Goal: Information Seeking & Learning: Find specific fact

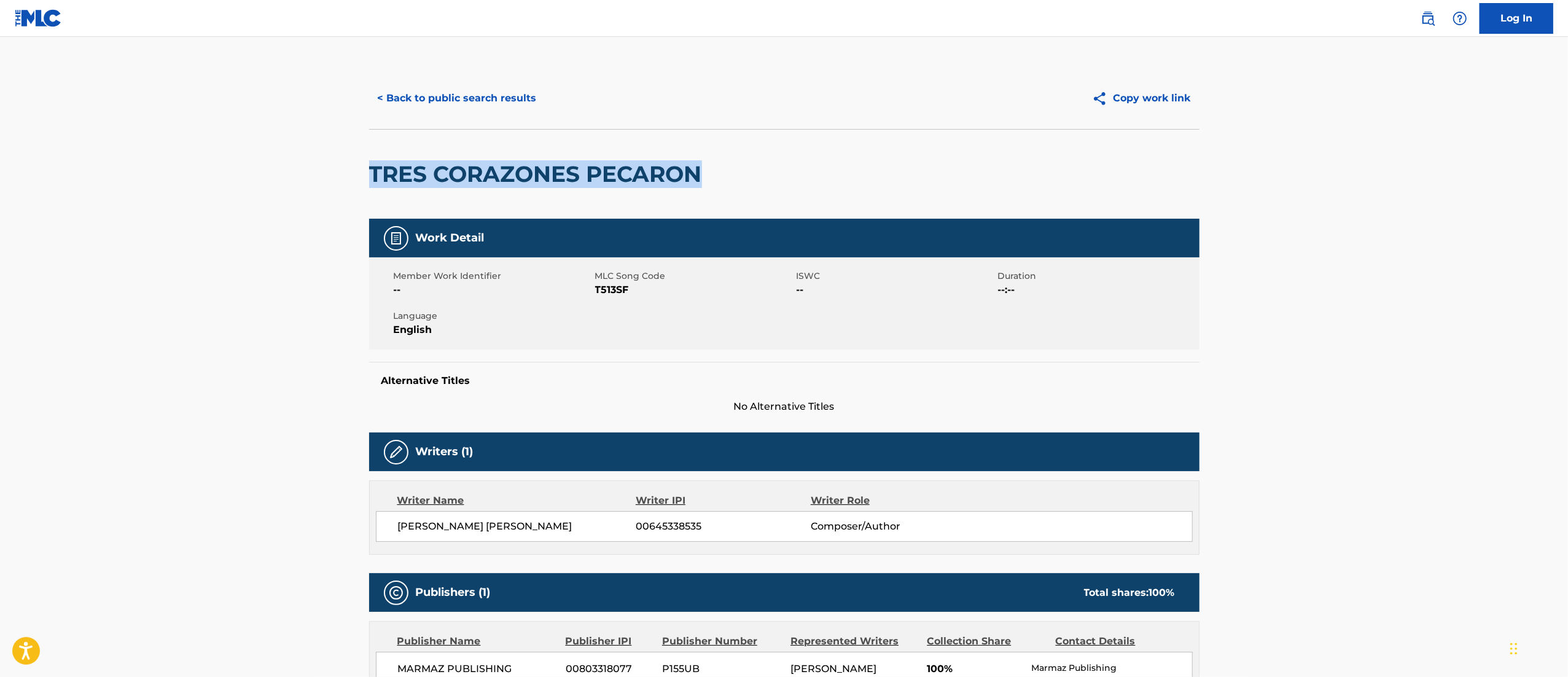
click at [502, 98] on button "< Back to public search results" at bounding box center [457, 98] width 176 height 31
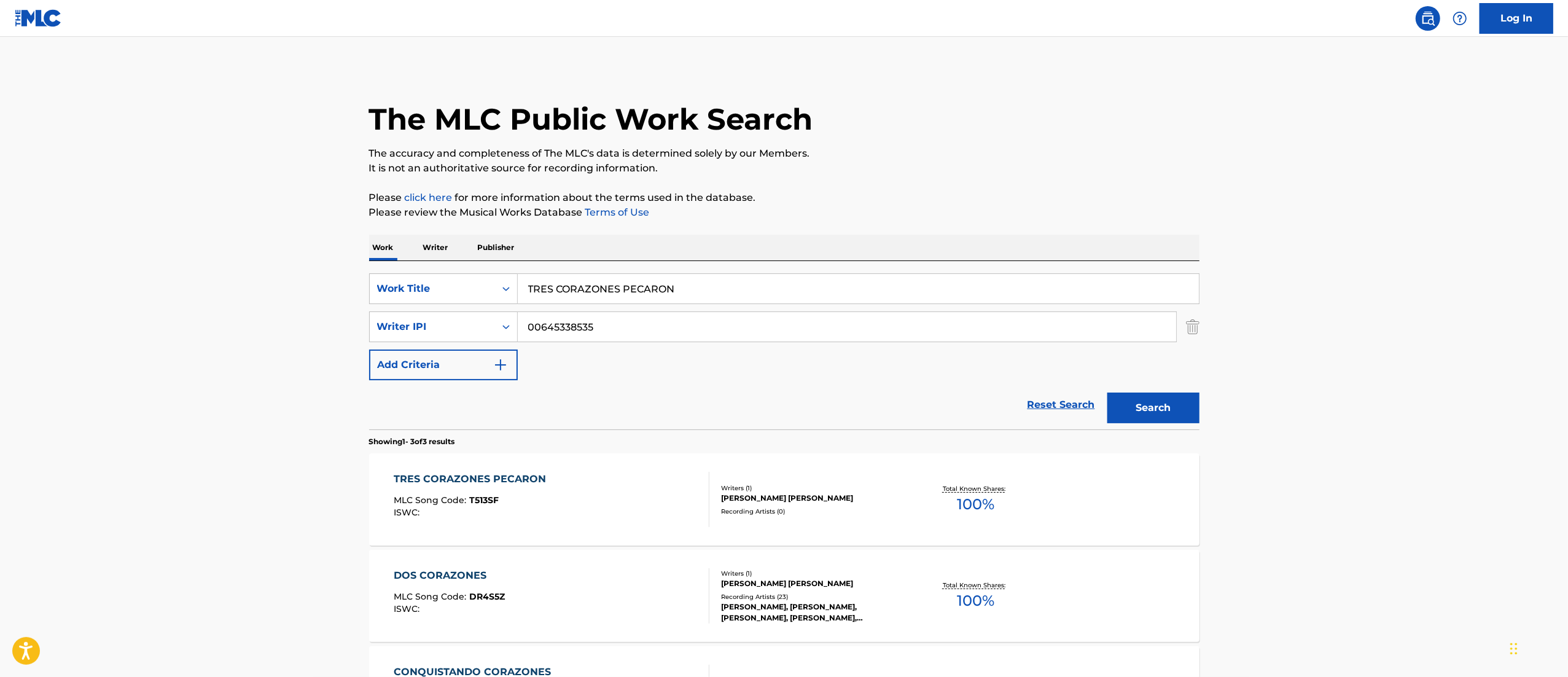
click at [650, 315] on input "00645338535" at bounding box center [847, 326] width 659 height 30
click at [686, 300] on input "TRES CORAZONES PECARON" at bounding box center [858, 289] width 681 height 30
paste input "CARIÑO INGRATO"
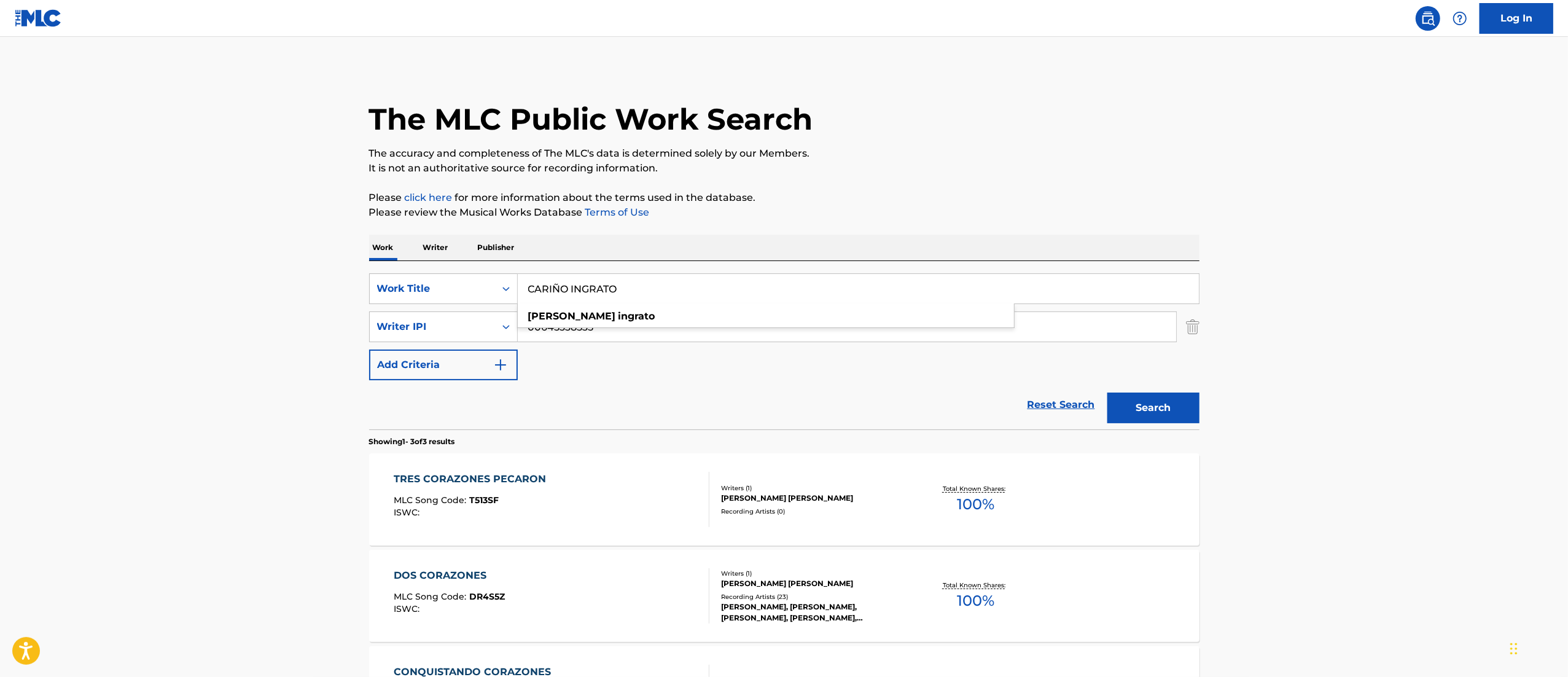
type input "CARIÑO INGRATO"
click at [1108, 392] on button "Search" at bounding box center [1154, 408] width 92 height 31
click at [655, 504] on div "[PERSON_NAME] INGRATO MLC Song Code : CL0H84 ISWC :" at bounding box center [551, 500] width 316 height 56
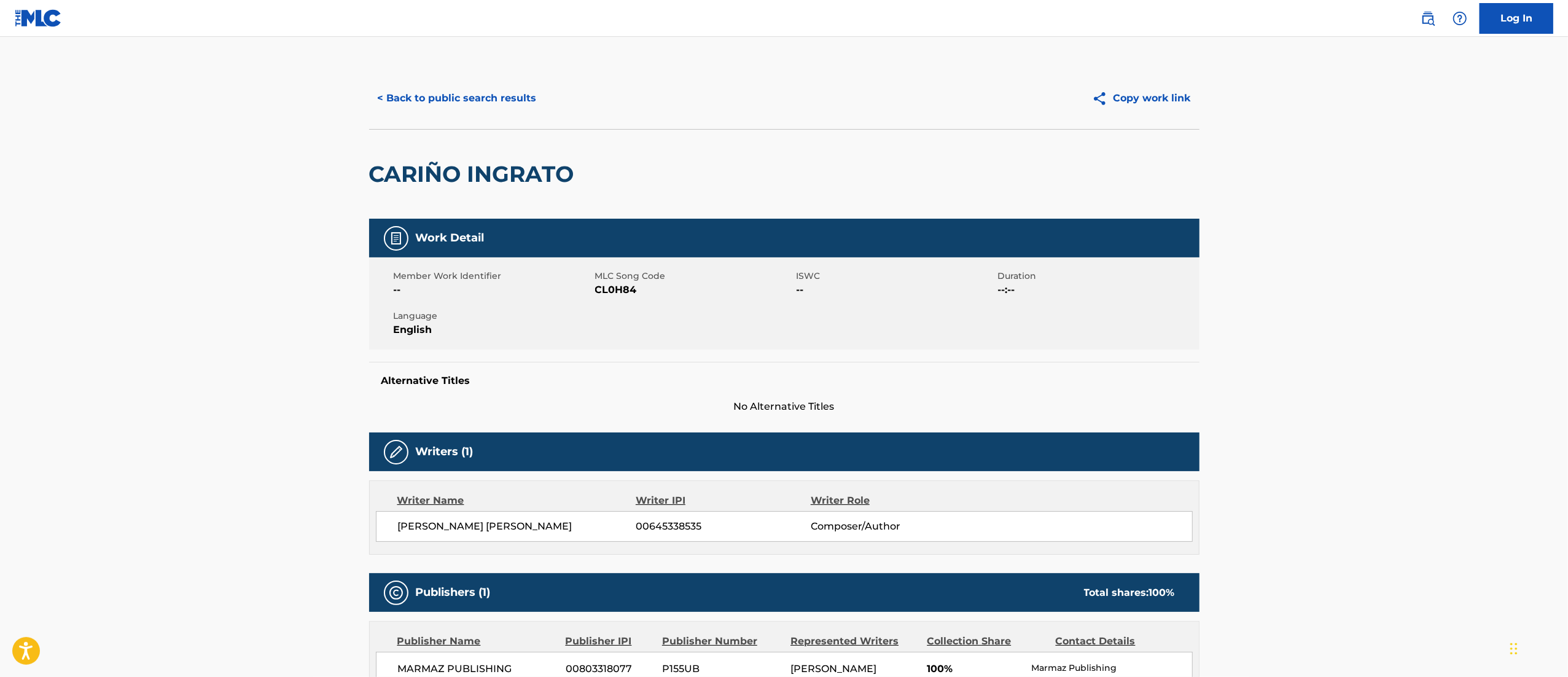
click at [436, 103] on button "< Back to public search results" at bounding box center [457, 98] width 176 height 31
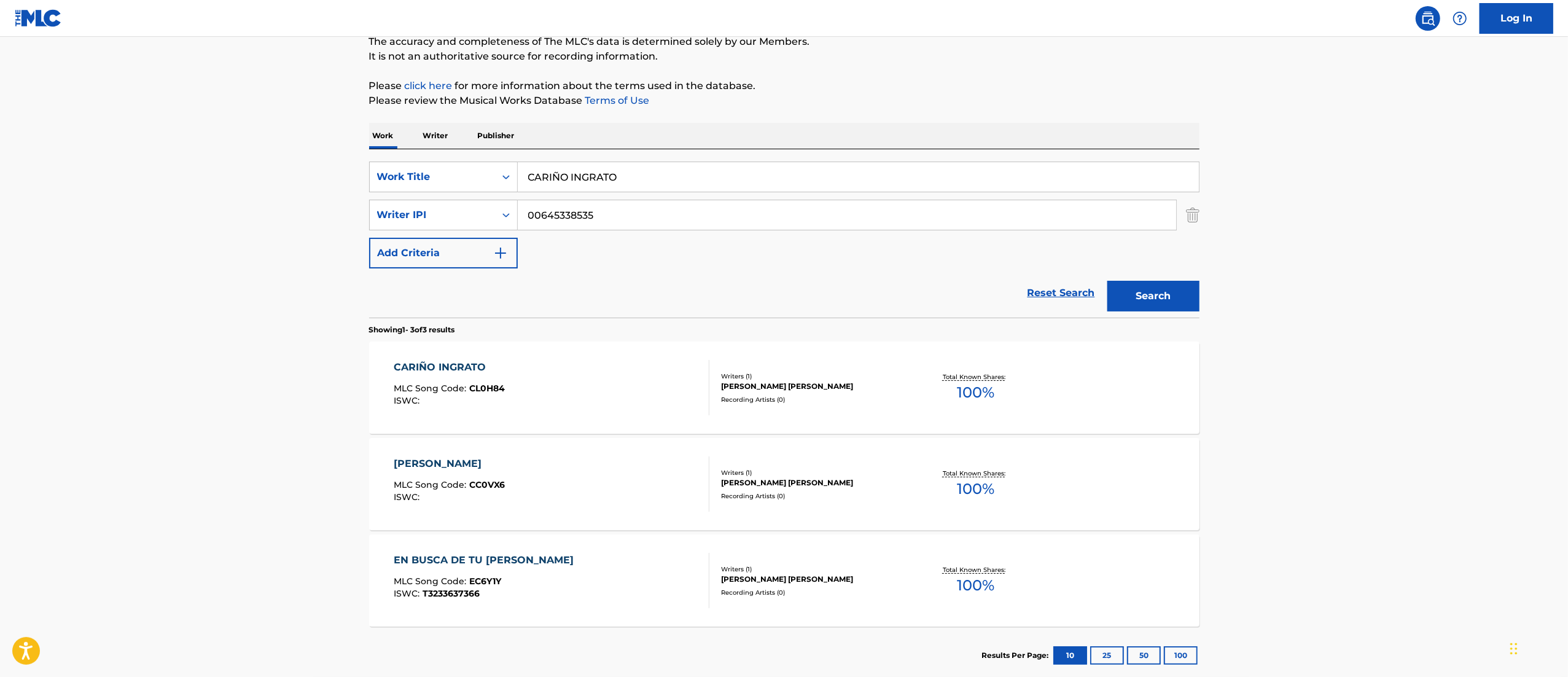
scroll to position [118, 0]
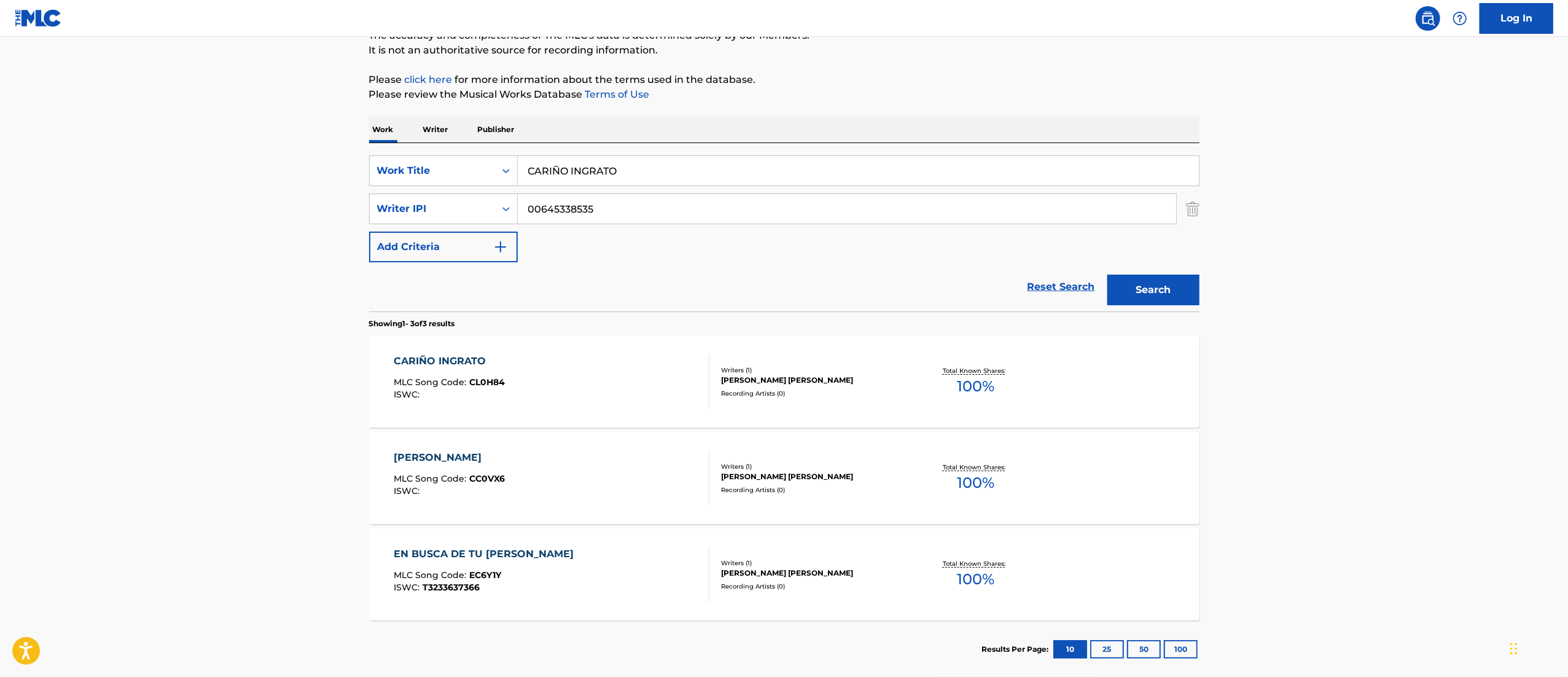
click at [1060, 392] on div "[PERSON_NAME] INGRATO MLC Song Code : CL0H84 ISWC : Writers ( 1 ) [PERSON_NAME]…" at bounding box center [784, 382] width 831 height 92
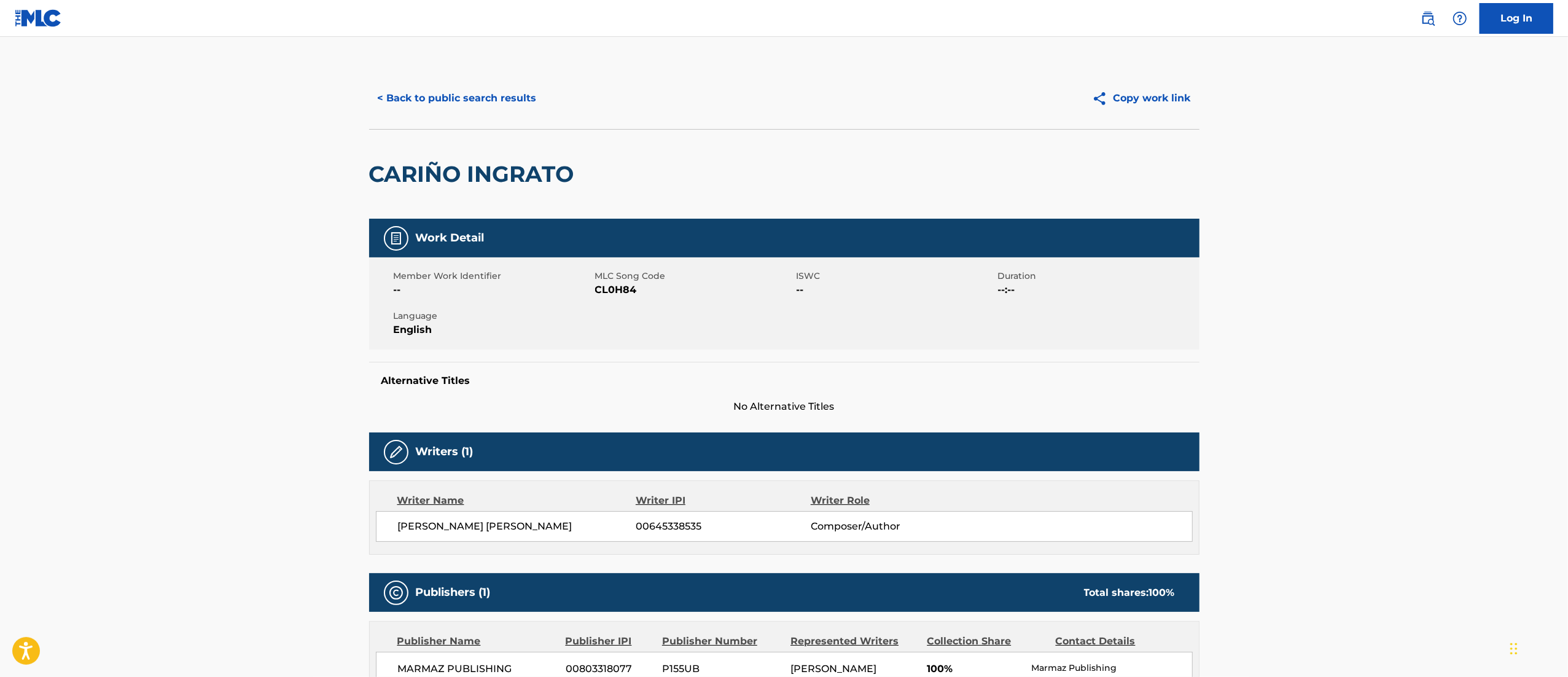
click at [428, 100] on button "< Back to public search results" at bounding box center [457, 98] width 176 height 31
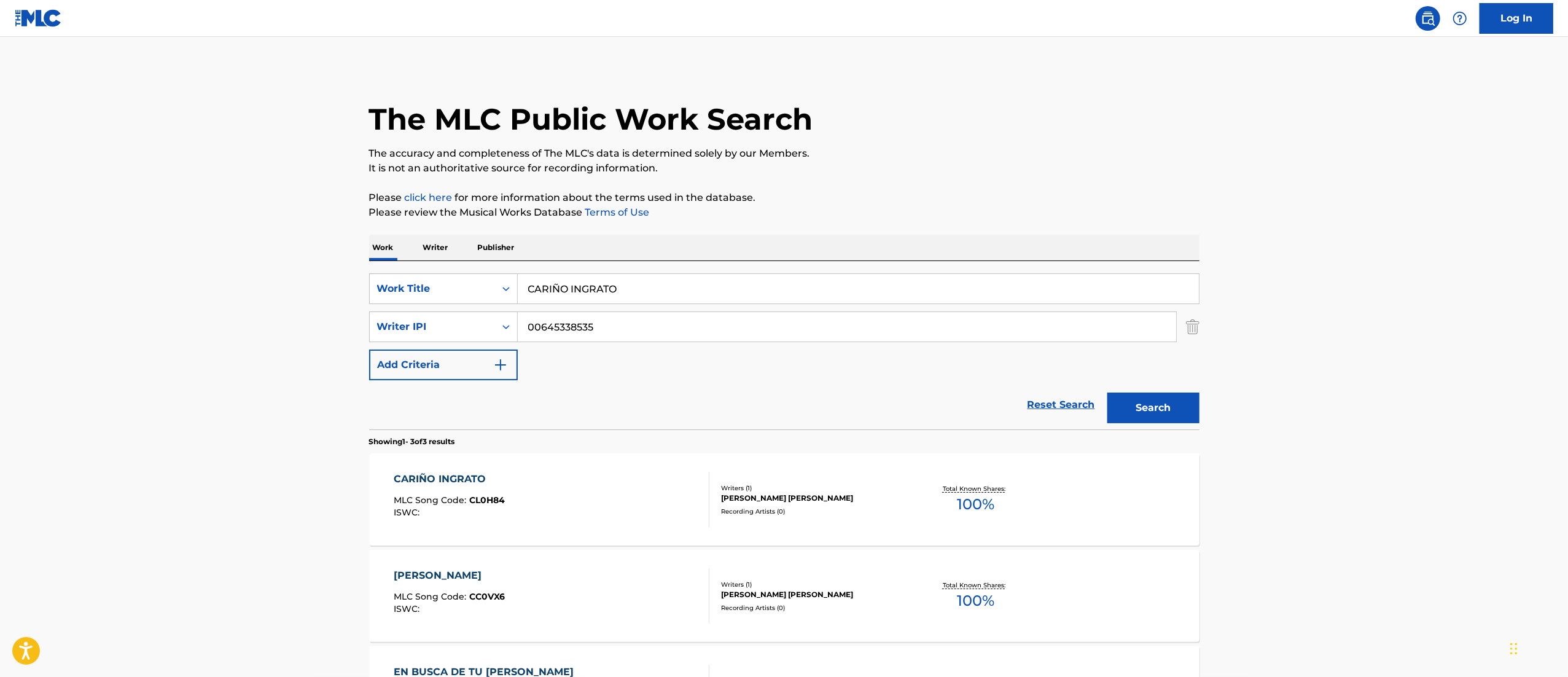
click at [691, 252] on div "Work Writer Publisher" at bounding box center [784, 247] width 831 height 26
click at [659, 271] on div "SearchWithCriteria141ef08e-e197-4d02-94f6-b4b601f192a7 Work Title [PERSON_NAME]…" at bounding box center [784, 344] width 831 height 168
click at [631, 277] on input "CARIÑO INGRATO" at bounding box center [858, 289] width 681 height 30
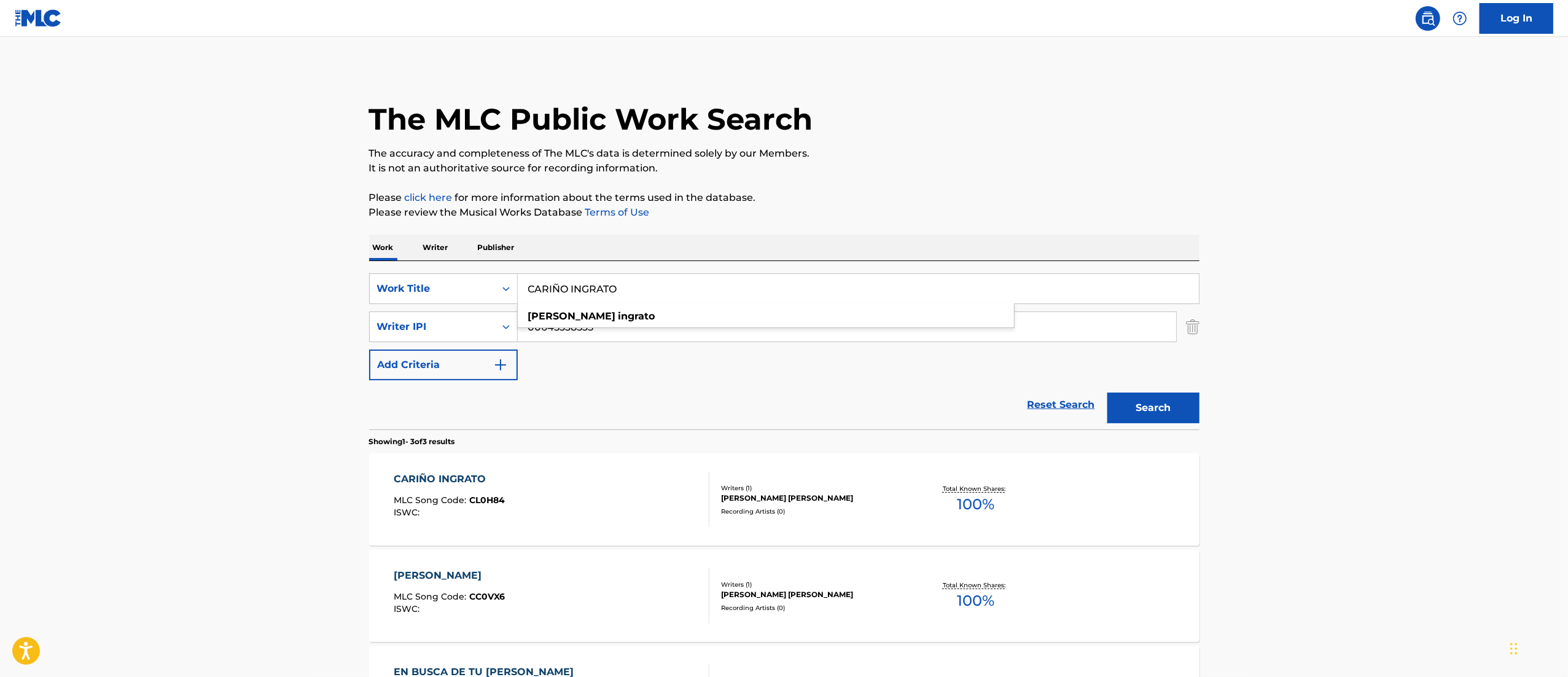
paste input "BRINDÉ CON EL CANTINER"
type input "BRINDÉ CON EL CANTINERO"
click at [1108, 392] on button "Search" at bounding box center [1154, 408] width 92 height 31
click at [1140, 143] on div "The MLC Public Work Search" at bounding box center [784, 112] width 831 height 90
click at [659, 493] on div "BRINDÉ CON EL CANTINERO MLC Song Code : BF531J ISWC :" at bounding box center [551, 500] width 316 height 56
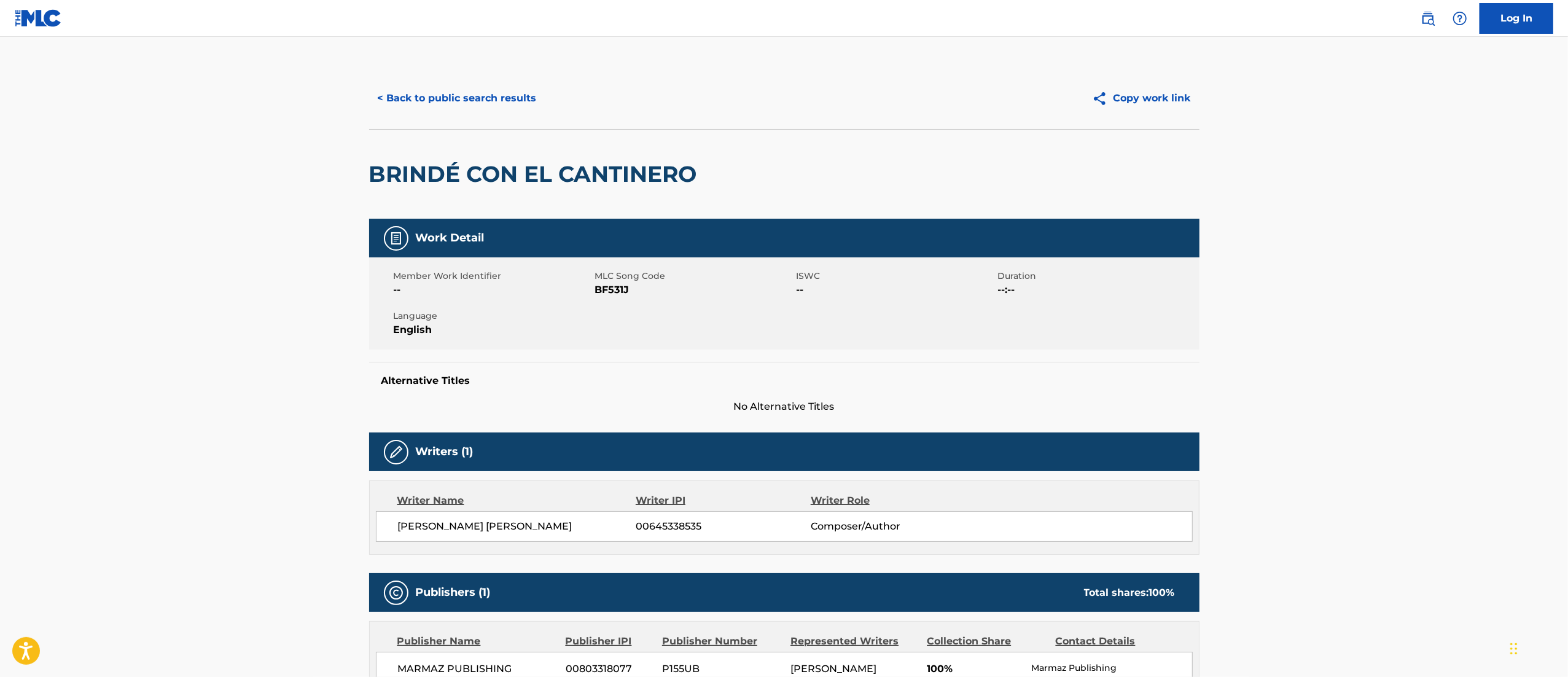
click at [478, 115] on div "< Back to public search results Copy work link" at bounding box center [784, 98] width 831 height 61
click at [495, 110] on button "< Back to public search results" at bounding box center [457, 98] width 176 height 31
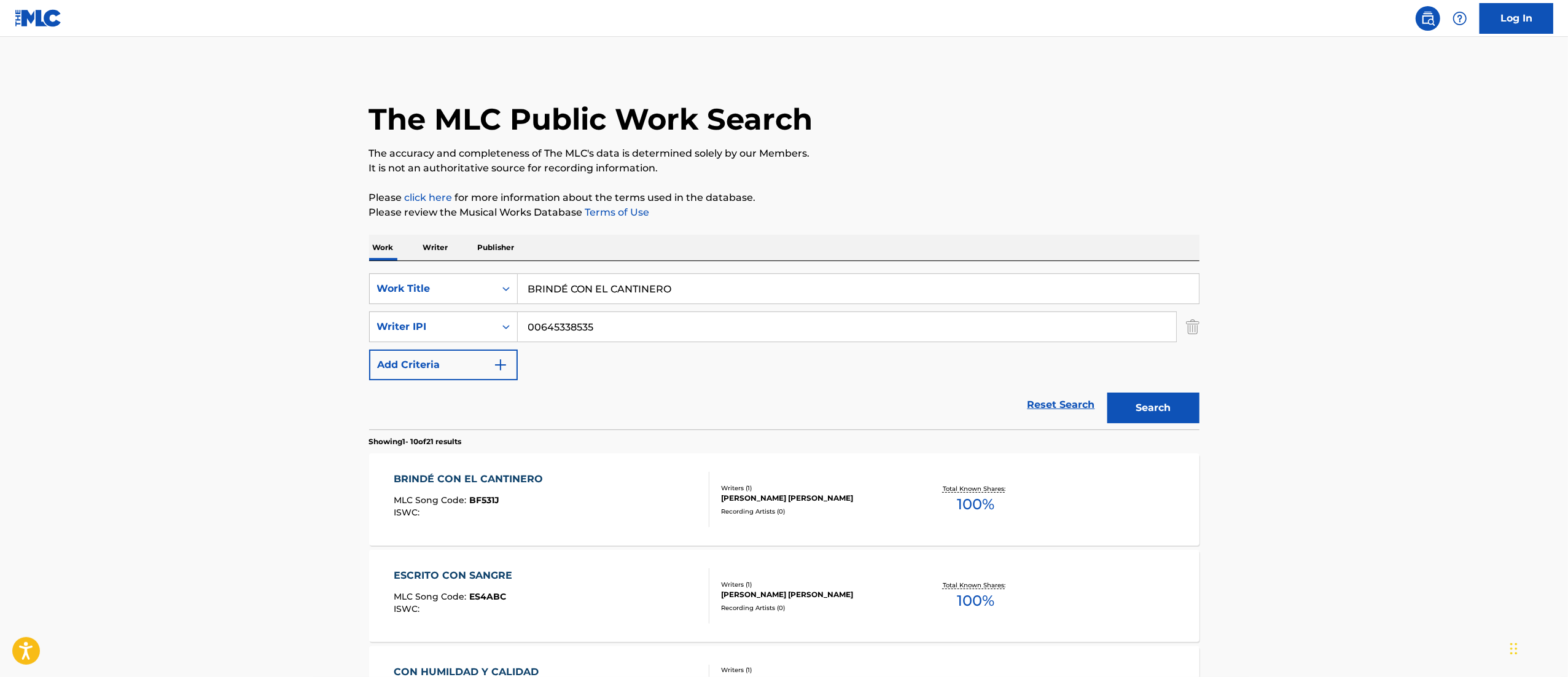
click at [586, 290] on input "BRINDÉ CON EL CANTINERO" at bounding box center [858, 289] width 681 height 30
paste input "DORMIDO SOBRE UNA"
type input "DORMIDO SOBRE UNA"
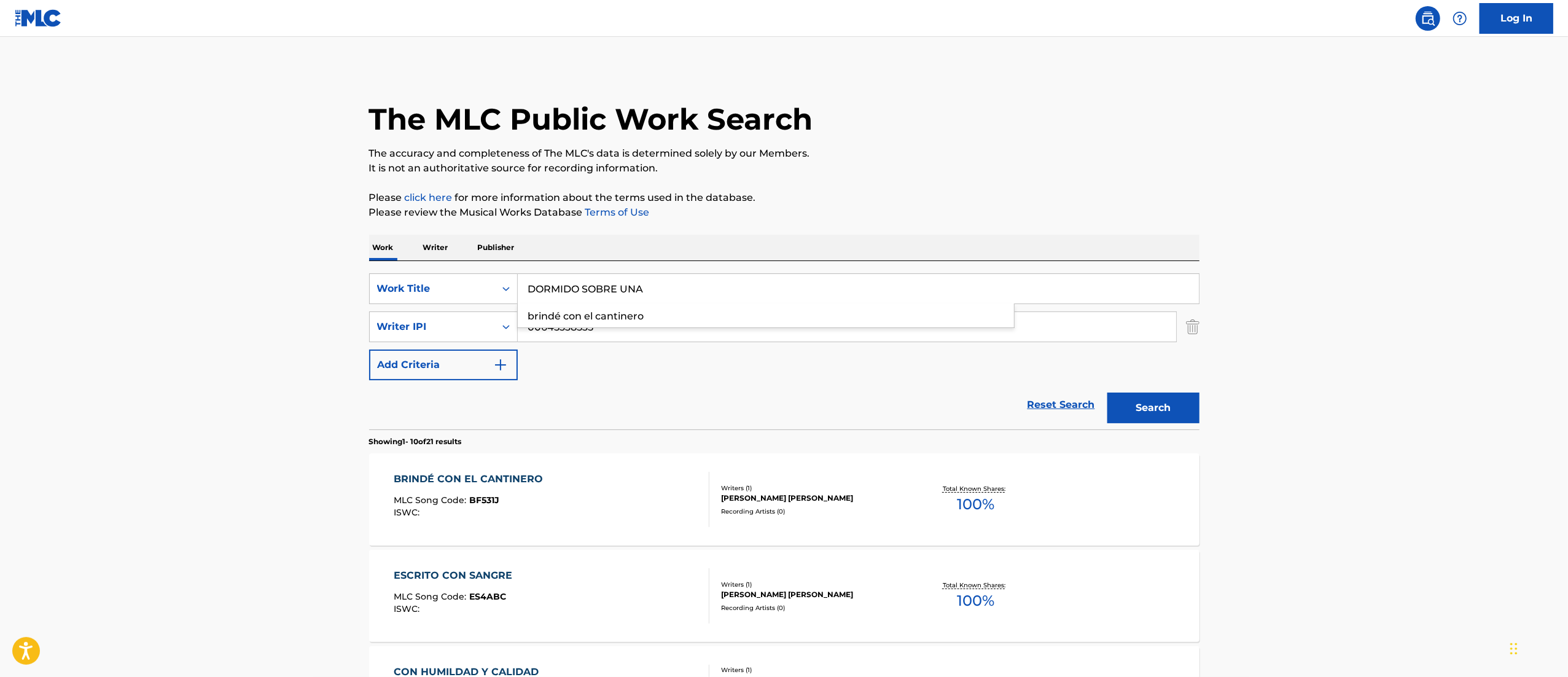
click at [1108, 392] on button "Search" at bounding box center [1154, 408] width 92 height 31
click at [625, 485] on div "DORMIDO SOBRE UNA MLC Song Code : DS2V39 ISWC :" at bounding box center [551, 500] width 316 height 56
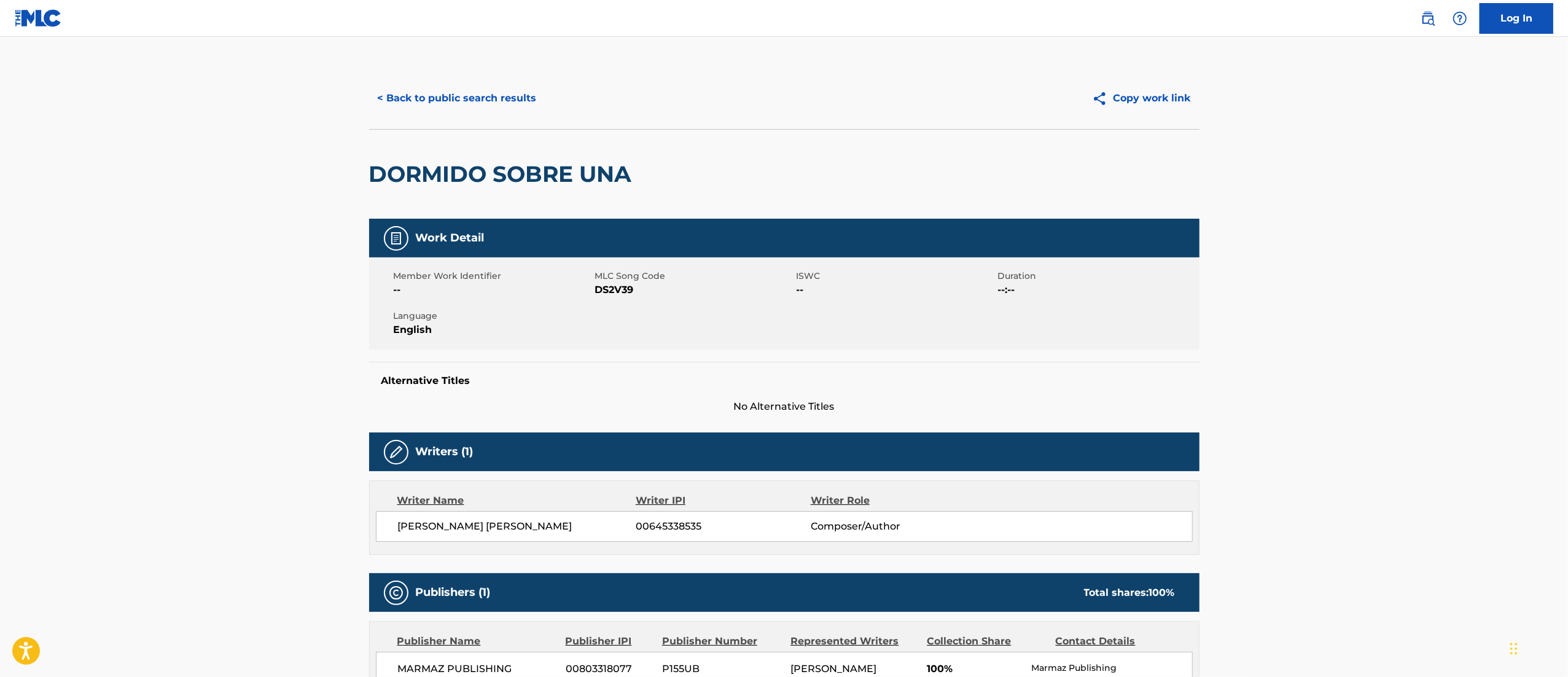
click at [478, 100] on button "< Back to public search results" at bounding box center [457, 98] width 176 height 31
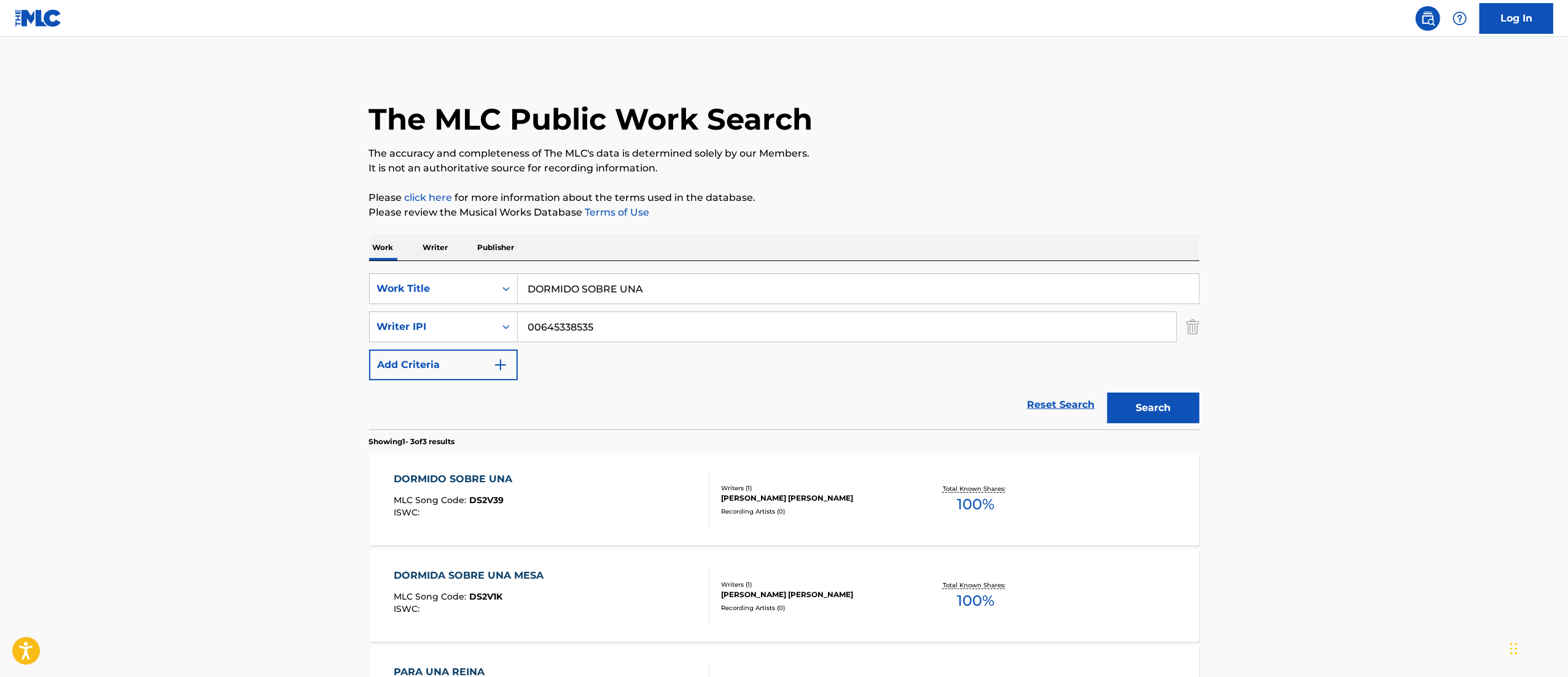
click at [587, 301] on input "DORMIDO SOBRE UNA" at bounding box center [858, 289] width 681 height 30
paste input "AMOR COMO EL PRIMERITO"
type input "AMOR COMO EL PRIMERITO"
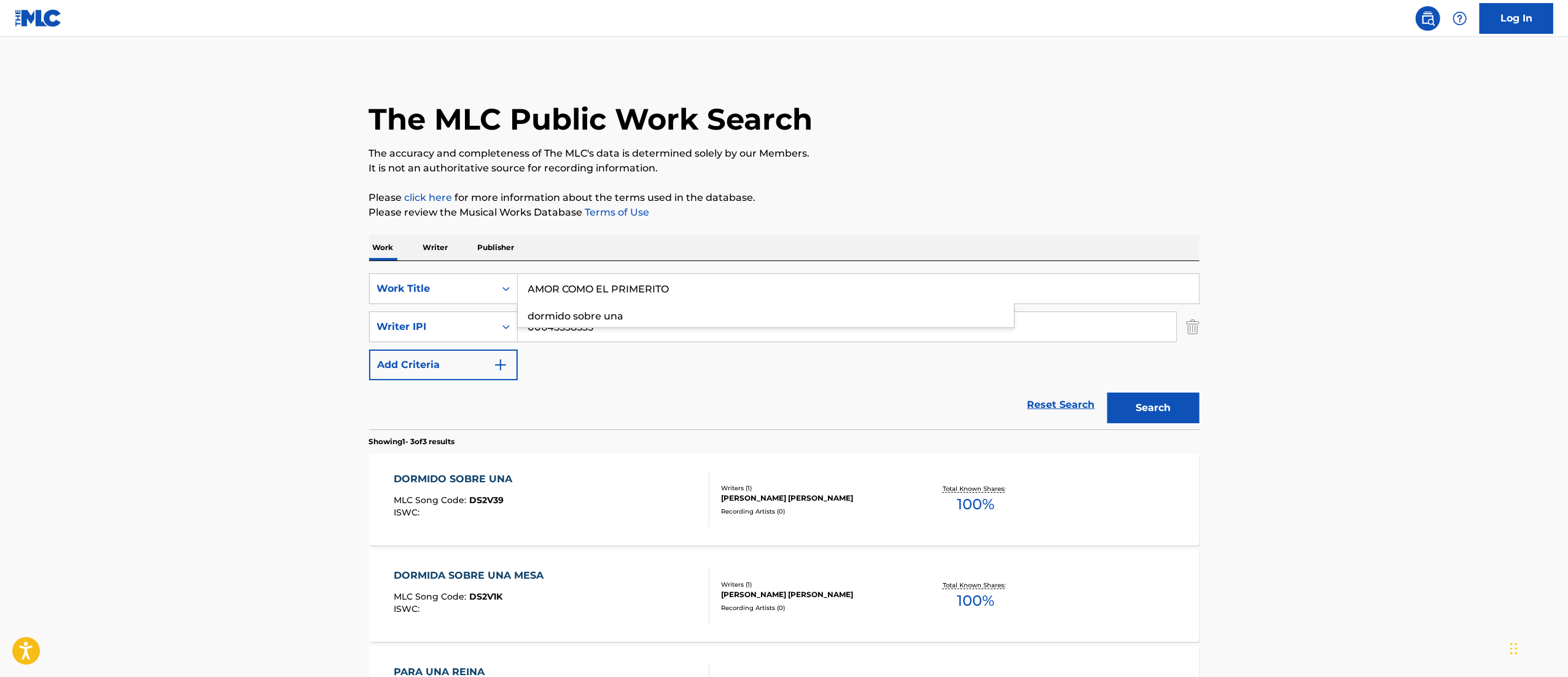
click at [1108, 392] on button "Search" at bounding box center [1154, 408] width 92 height 31
click at [628, 525] on div "AMOR COMO EL PRIMERITO MLC Song Code : A970V4 ISWC :" at bounding box center [551, 500] width 316 height 56
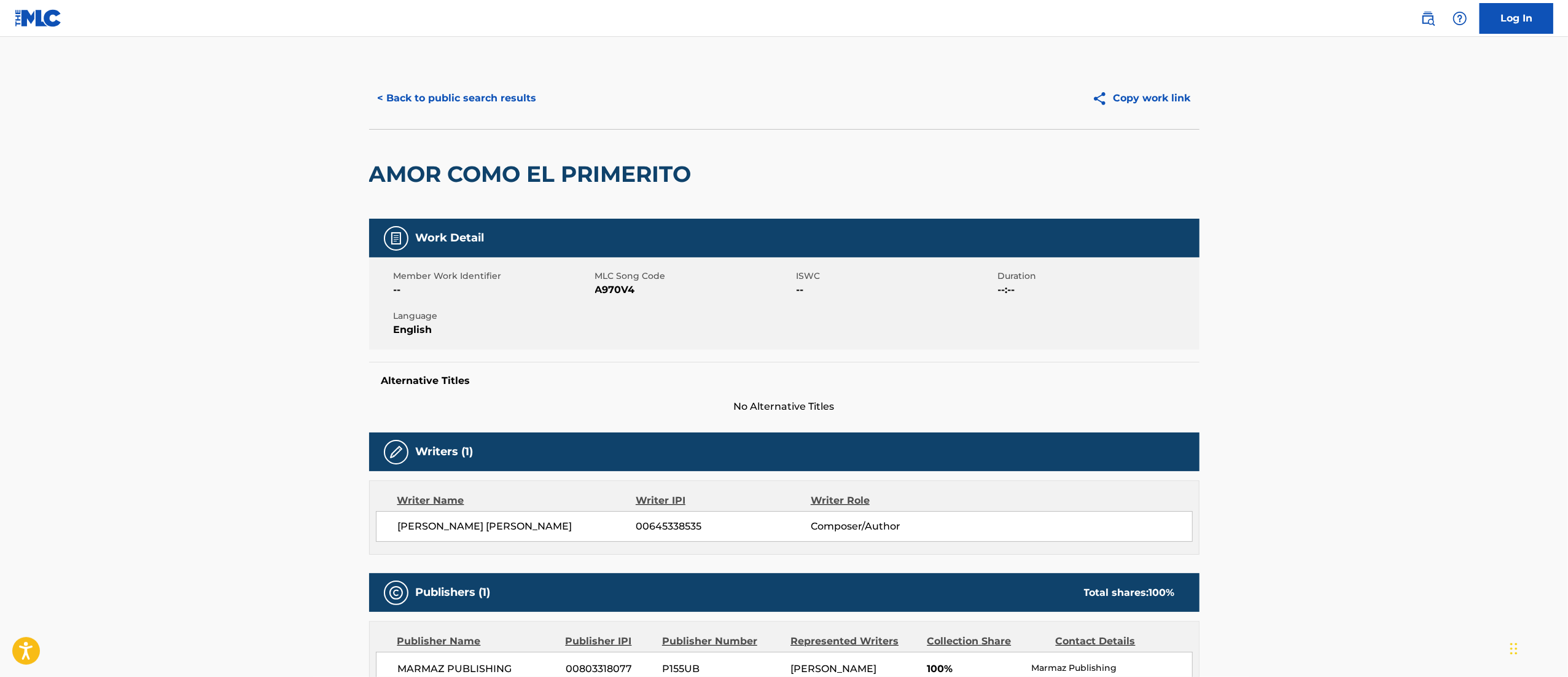
click at [496, 102] on button "< Back to public search results" at bounding box center [457, 98] width 176 height 31
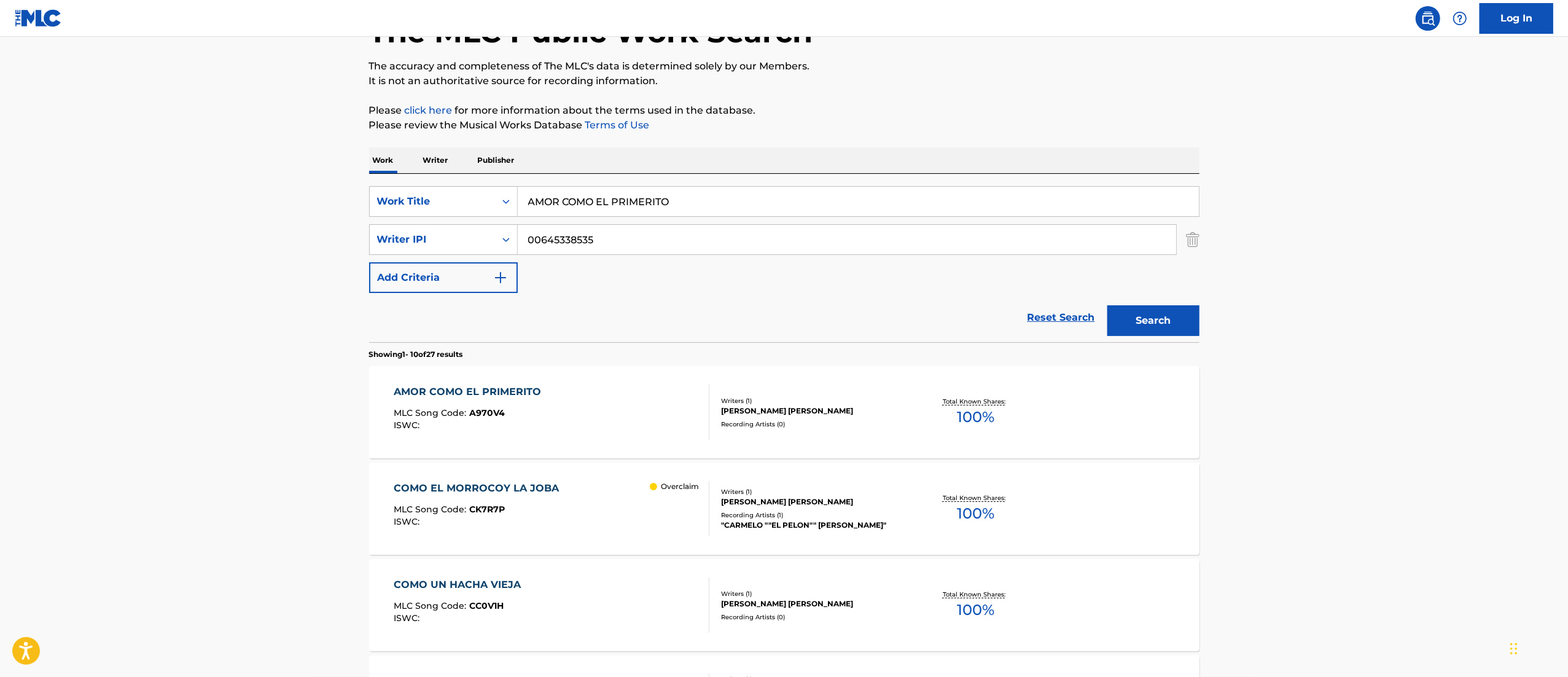
scroll to position [91, 0]
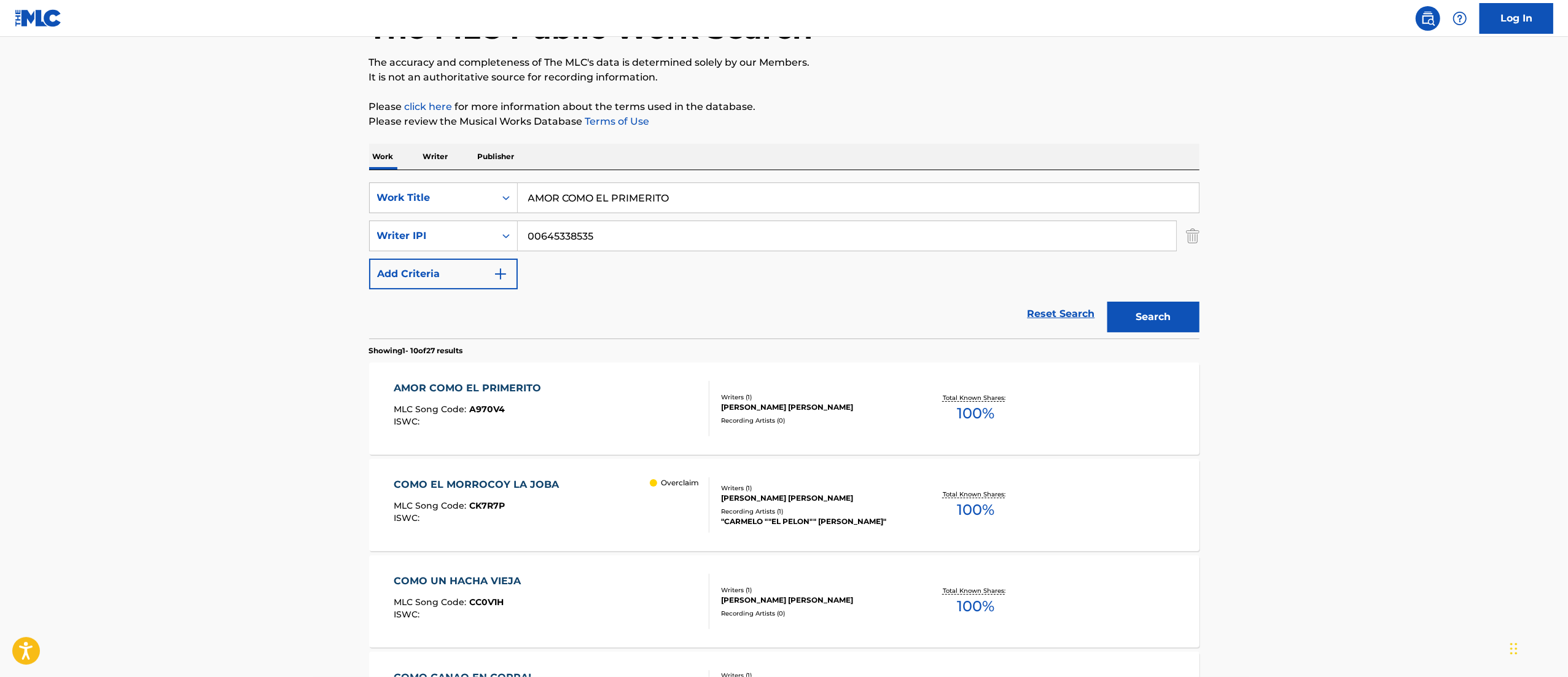
click at [544, 478] on div "COMO EL MORROCOY LA JOBA" at bounding box center [480, 484] width 172 height 14
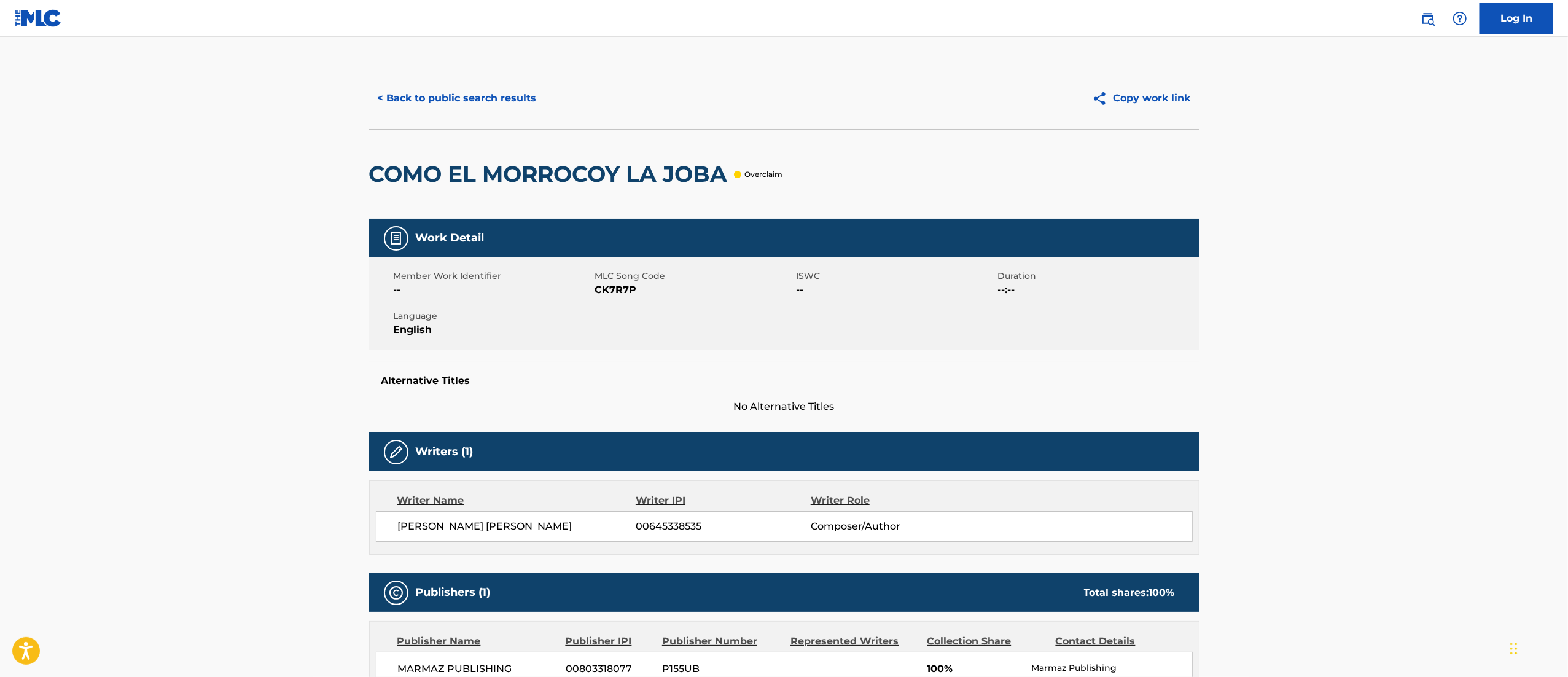
click at [544, 477] on div "Writers (1) Writer Name Writer IPI Writer Role [PERSON_NAME] [PERSON_NAME] 0064…" at bounding box center [784, 493] width 831 height 122
click at [463, 108] on button "< Back to public search results" at bounding box center [457, 98] width 176 height 31
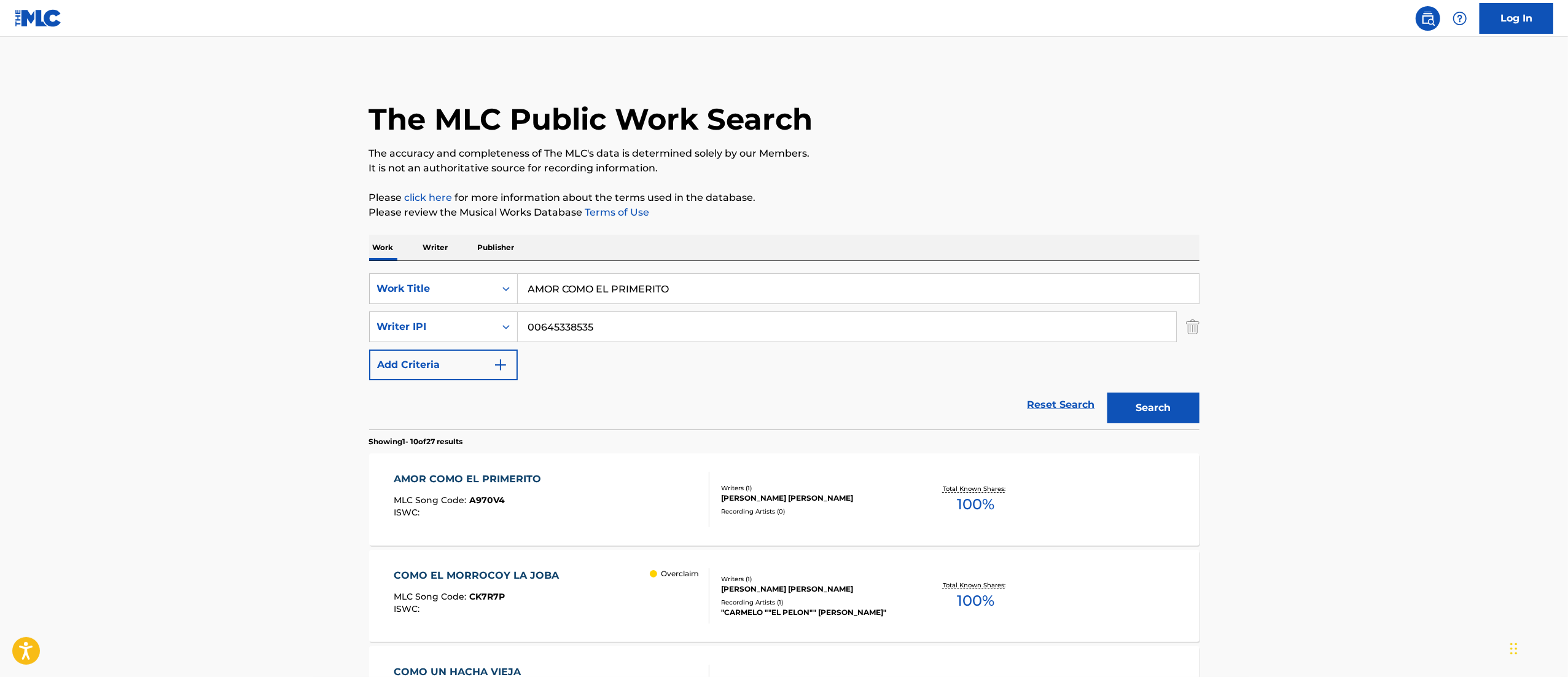
scroll to position [91, 0]
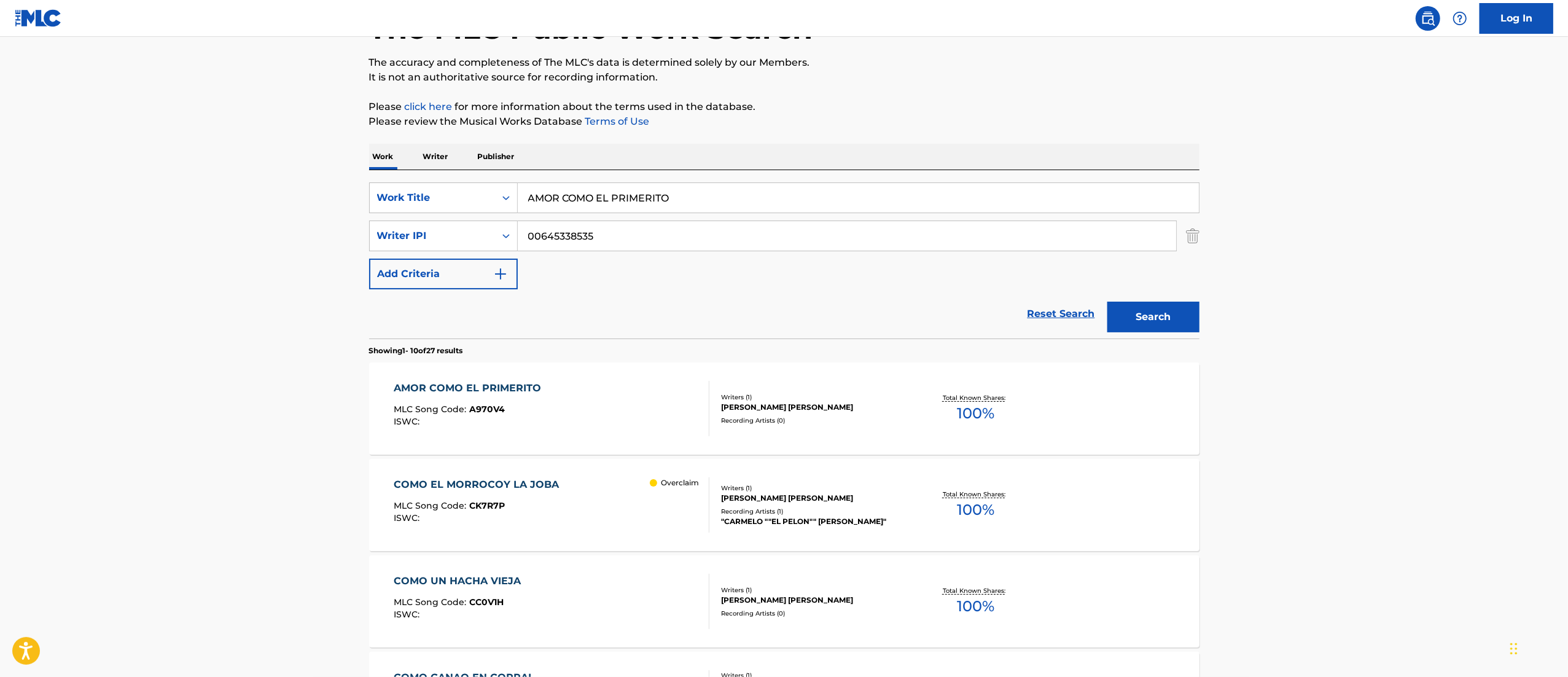
click at [587, 215] on div "SearchWithCriteria141ef08e-e197-4d02-94f6-b4b601f192a7 Work Title AMOR COMO EL …" at bounding box center [784, 235] width 831 height 106
click at [631, 198] on input "AMOR COMO EL PRIMERITO" at bounding box center [858, 198] width 681 height 30
paste input "LÁTIGO DE ACER"
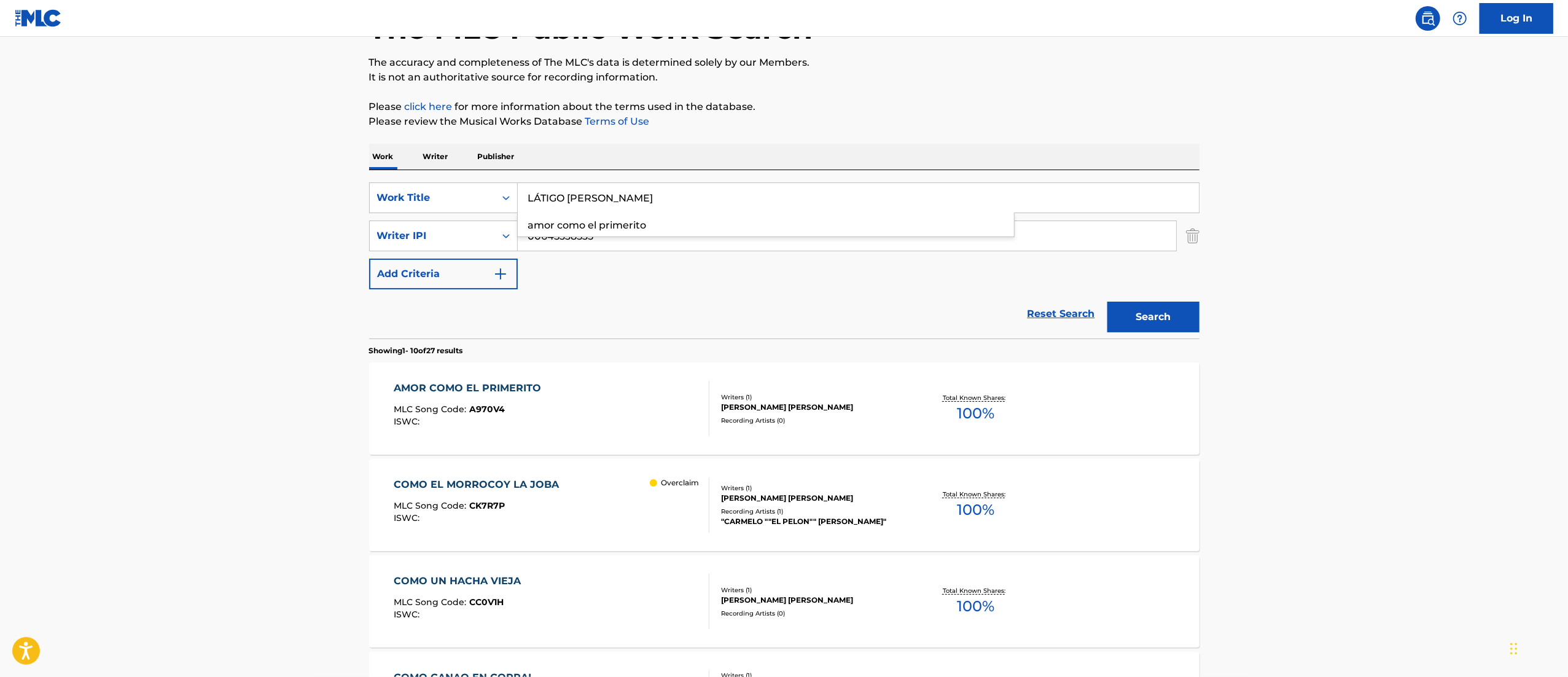
type input "LÁTIGO [PERSON_NAME]"
click at [1108, 301] on button "Search" at bounding box center [1154, 316] width 92 height 31
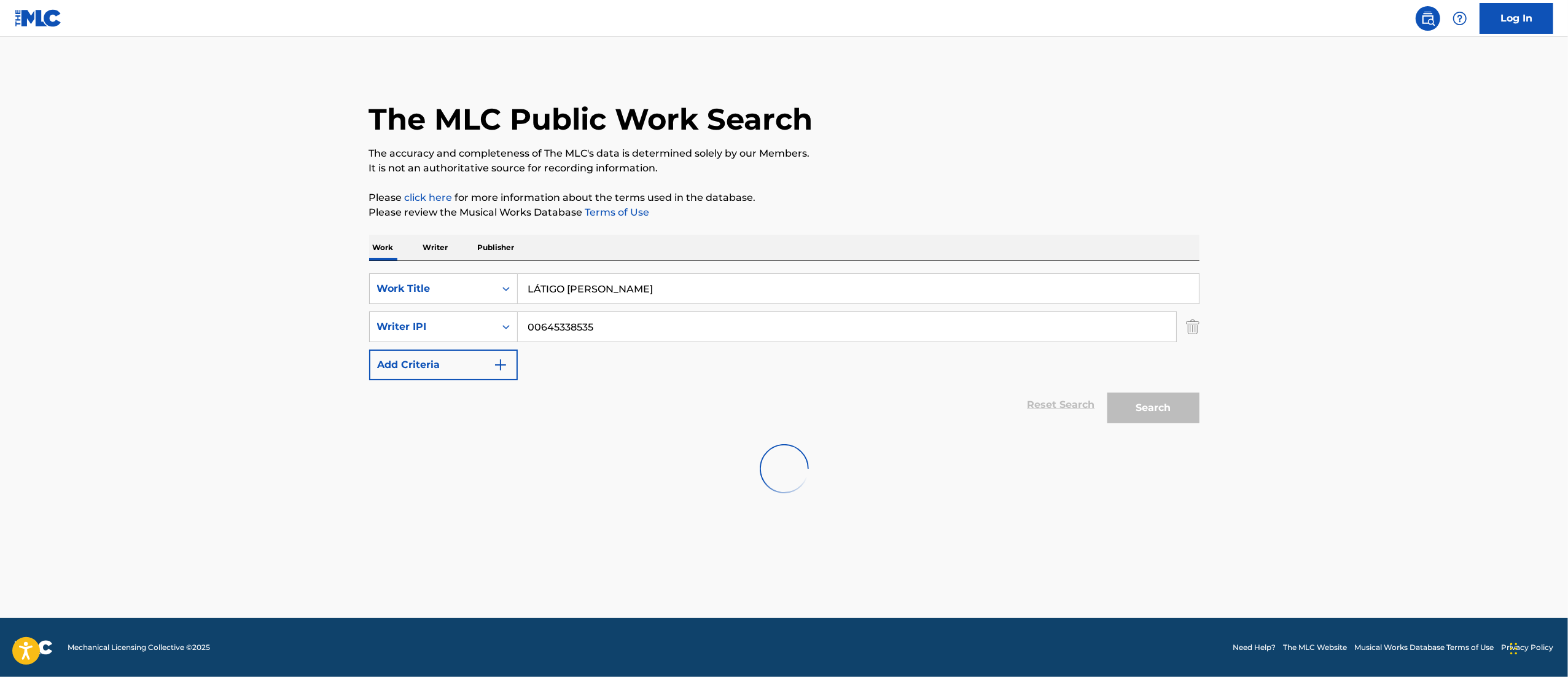
scroll to position [0, 0]
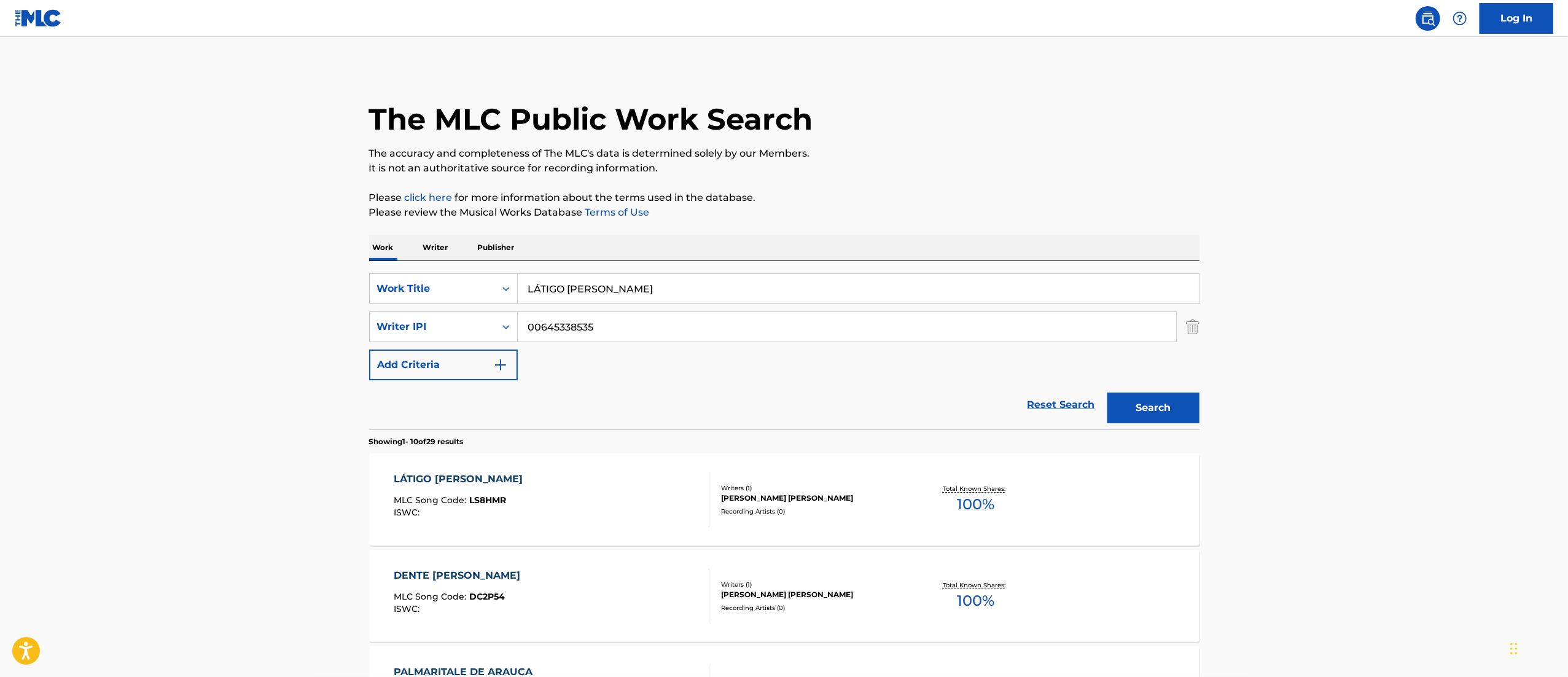
click at [553, 504] on div "LÁTIGO [PERSON_NAME] MLC Song Code : LS8HMR ISWC :" at bounding box center [551, 500] width 316 height 56
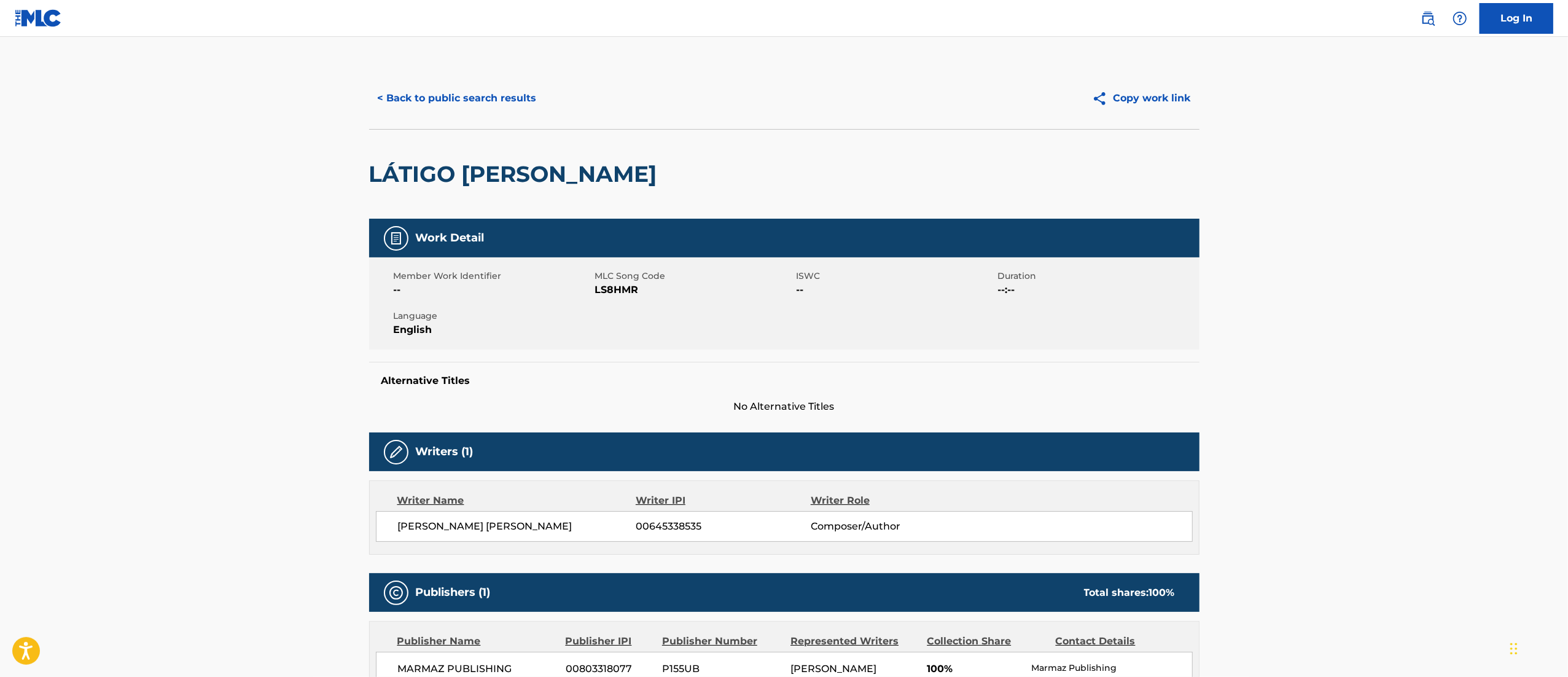
click at [473, 119] on div "< Back to public search results Copy work link" at bounding box center [784, 98] width 831 height 61
click at [453, 95] on button "< Back to public search results" at bounding box center [457, 98] width 176 height 31
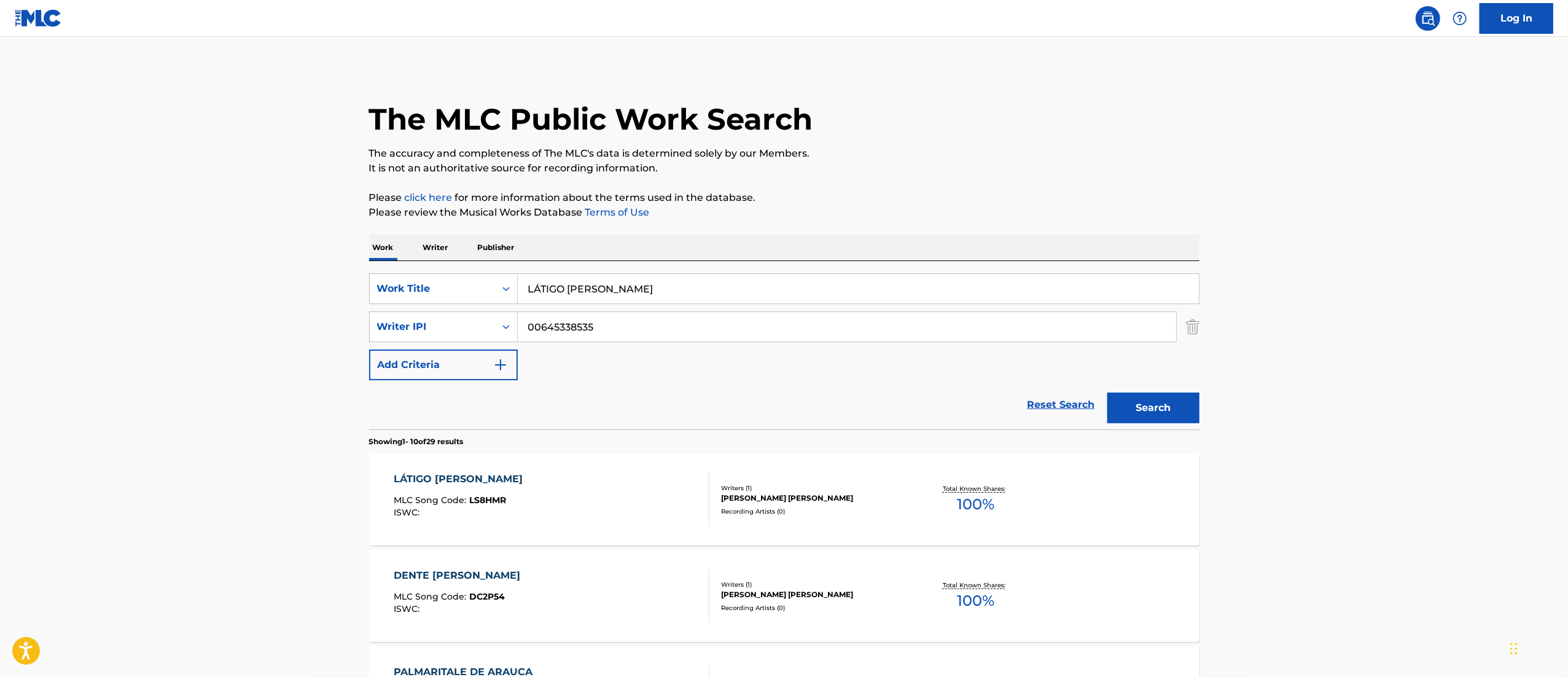
click at [605, 301] on input "LÁTIGO [PERSON_NAME]" at bounding box center [858, 289] width 681 height 30
paste input "NI QUE TE VUELVAS GALÁPAGA"
type input "NI QUE TE VUELVAS GALÁPAGA"
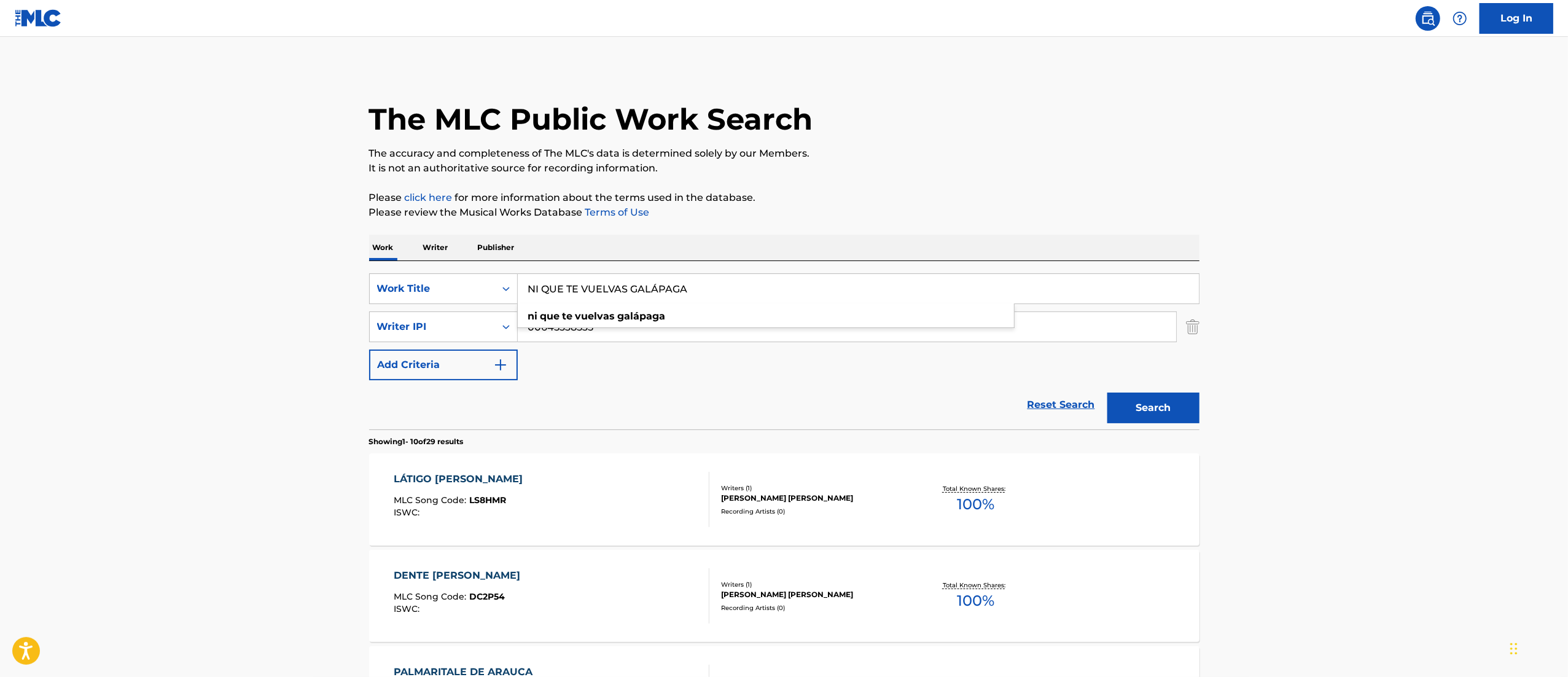
click at [1108, 392] on button "Search" at bounding box center [1154, 408] width 92 height 31
click at [555, 488] on div "NI QUE [PERSON_NAME] GALÁPAGA MLC Song Code : N947PH ISWC :" at bounding box center [480, 500] width 171 height 56
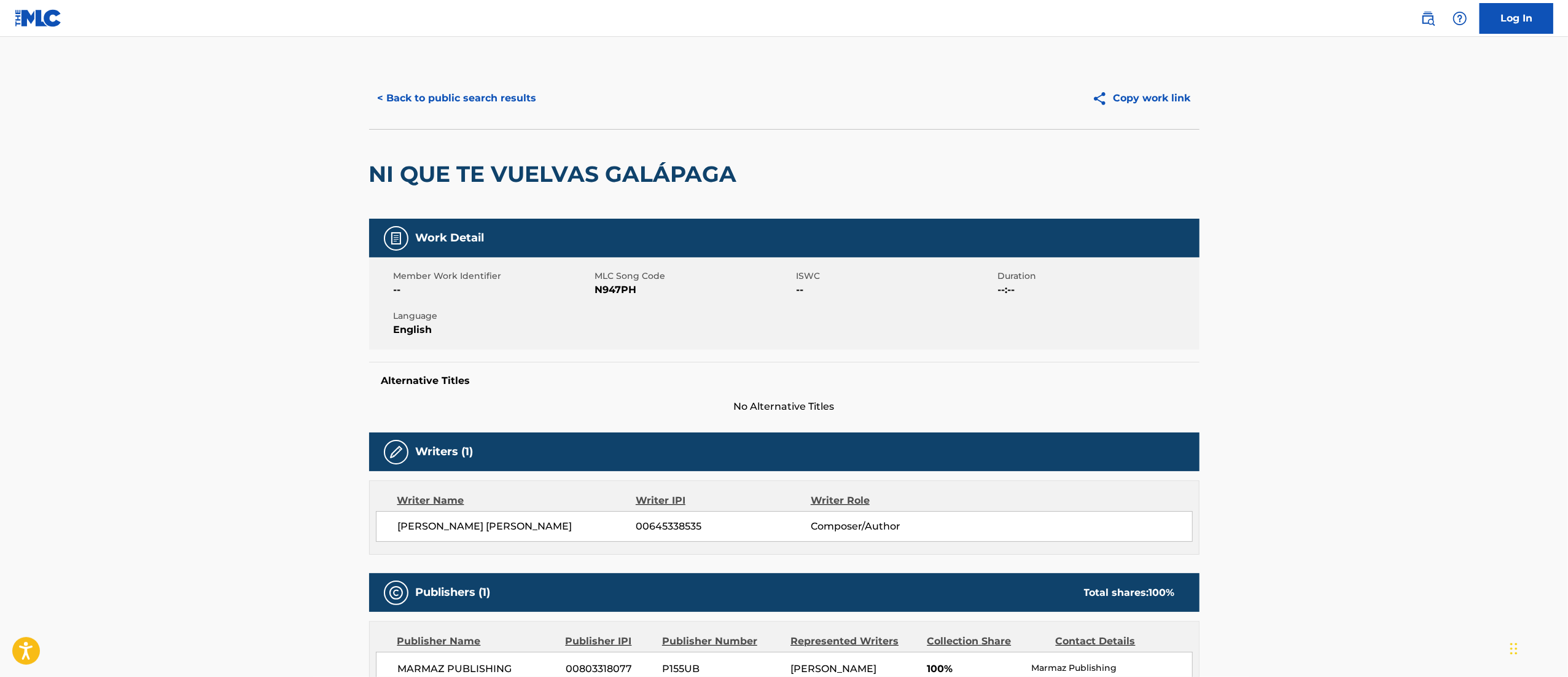
click at [435, 64] on main "< Back to public search results Copy work link NI QUE [PERSON_NAME] GALÁPAGA Wo…" at bounding box center [784, 436] width 1568 height 801
click at [438, 95] on button "< Back to public search results" at bounding box center [457, 98] width 176 height 31
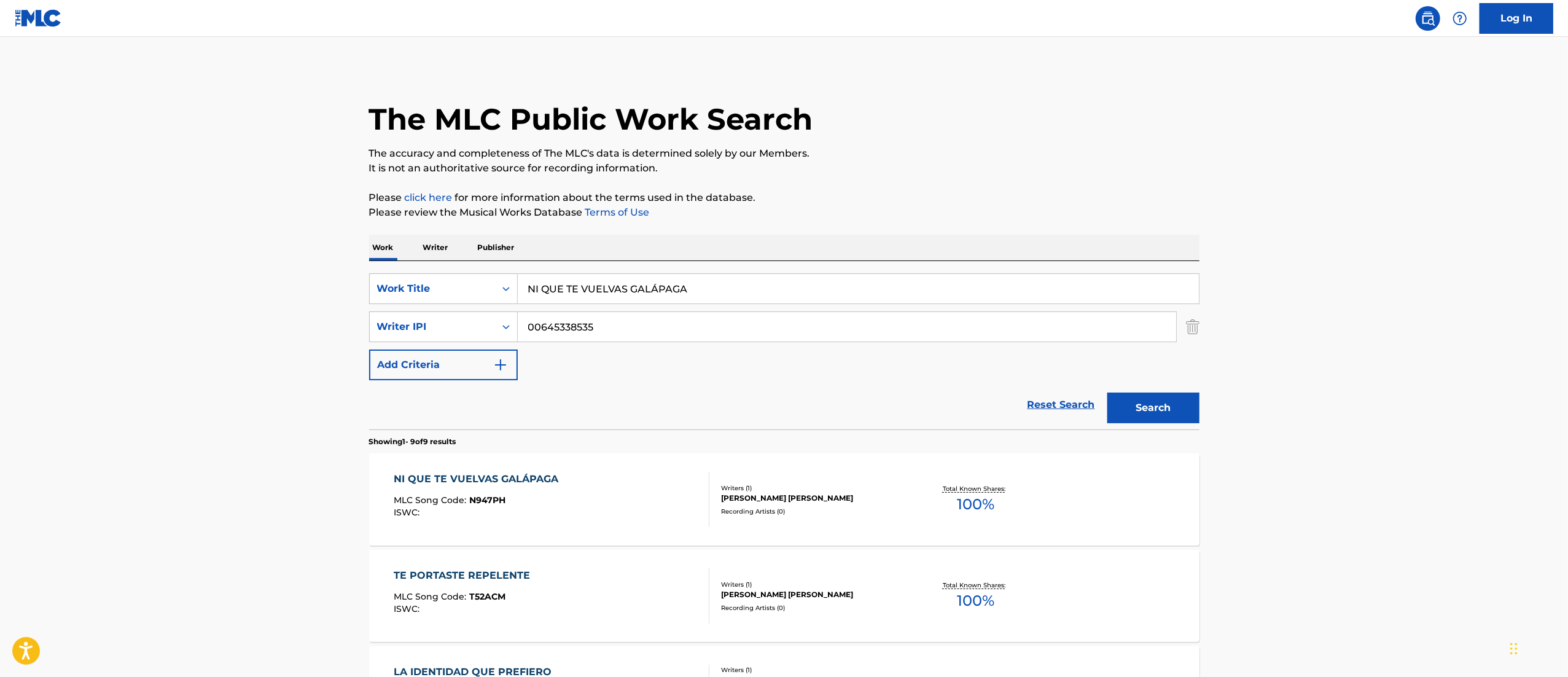
click at [590, 288] on input "NI QUE TE VUELVAS GALÁPAGA" at bounding box center [858, 289] width 681 height 30
paste input "[PERSON_NAME]"
type input "NEGRA [PERSON_NAME]"
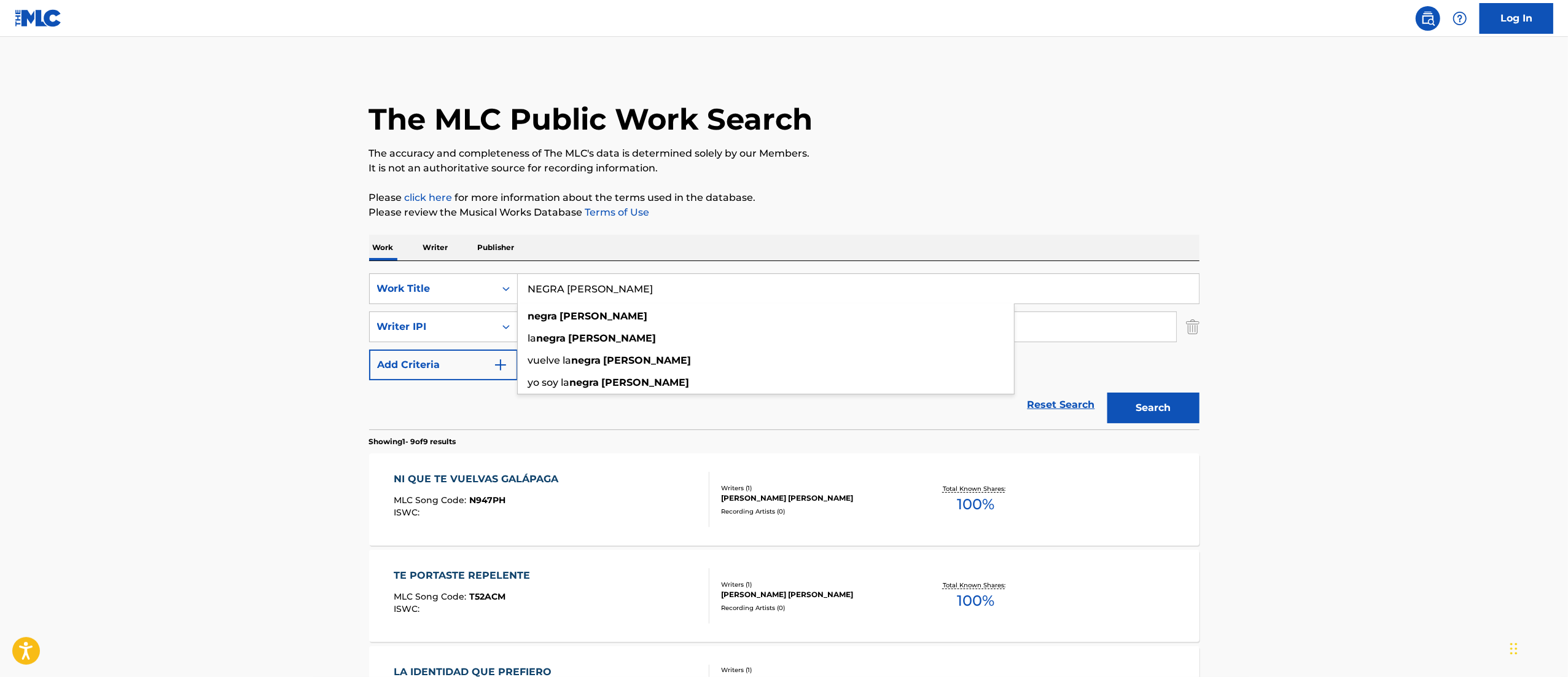
click at [1108, 392] on button "Search" at bounding box center [1154, 408] width 92 height 31
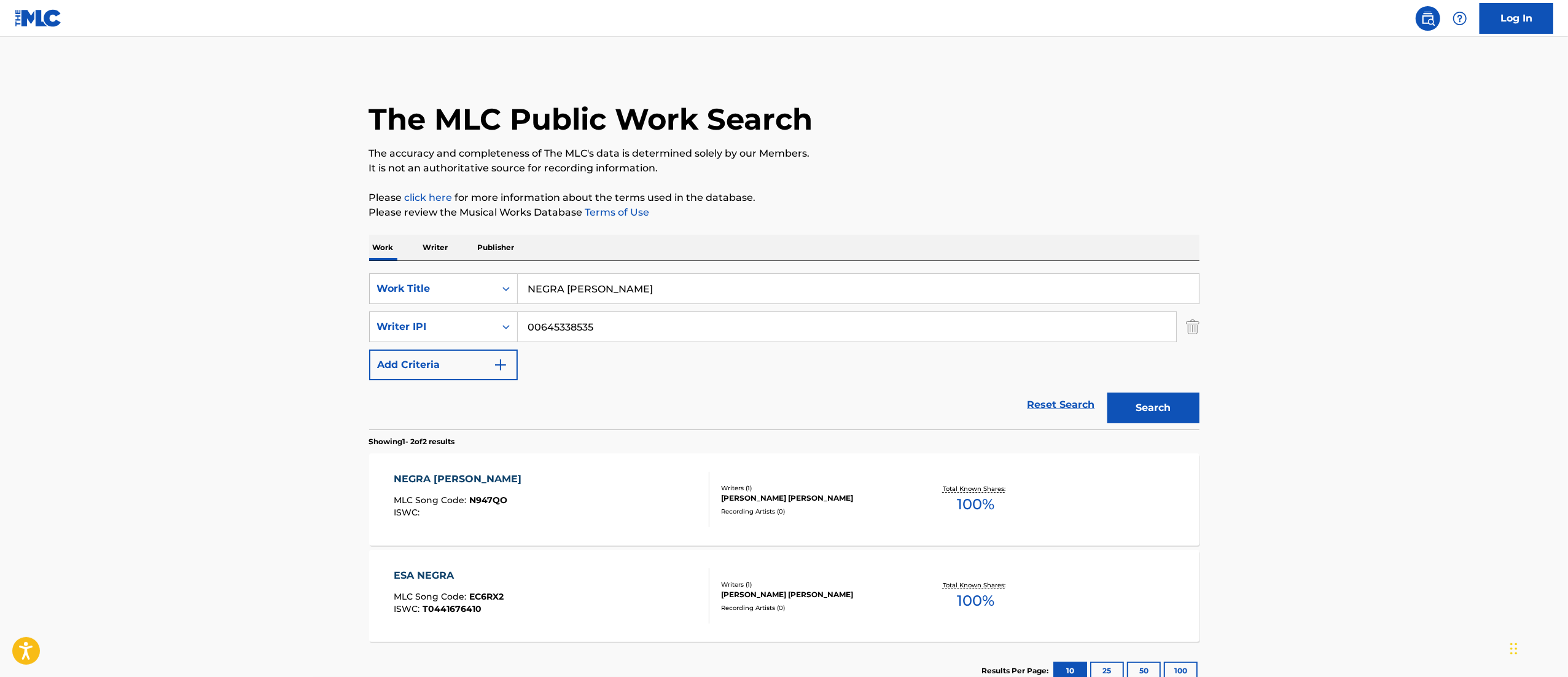
click at [567, 527] on div "NEGRA [PERSON_NAME] MLC Song Code : N947QO ISWC : Writers ( 1 ) [PERSON_NAME] […" at bounding box center [784, 500] width 831 height 92
